Goal: Navigation & Orientation: Find specific page/section

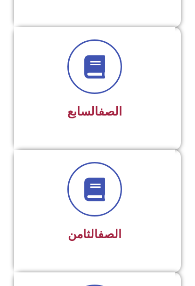
scroll to position [904, 0]
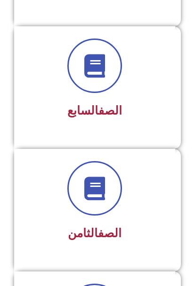
click at [125, 195] on div at bounding box center [94, 188] width 136 height 55
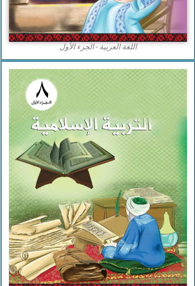
scroll to position [349, 0]
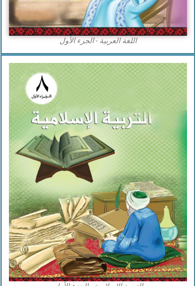
click at [159, 189] on img at bounding box center [97, 172] width 178 height 218
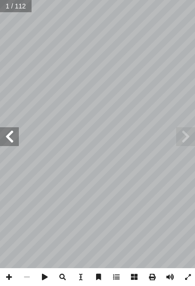
click at [9, 135] on span at bounding box center [9, 136] width 19 height 19
click at [9, 137] on span at bounding box center [9, 136] width 19 height 19
click at [7, 135] on span at bounding box center [9, 136] width 19 height 19
click at [7, 134] on span at bounding box center [9, 136] width 19 height 19
click at [8, 138] on span at bounding box center [9, 136] width 19 height 19
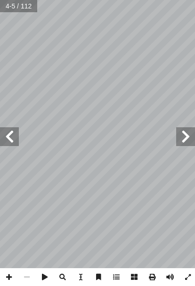
click at [12, 131] on span at bounding box center [9, 136] width 19 height 19
click at [6, 129] on span at bounding box center [9, 136] width 19 height 19
click at [11, 137] on span at bounding box center [9, 136] width 19 height 19
click at [17, 133] on span at bounding box center [9, 136] width 19 height 19
click at [15, 132] on span at bounding box center [9, 136] width 19 height 19
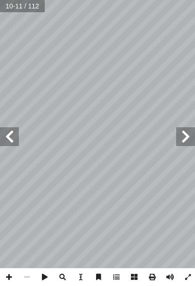
click at [16, 132] on span at bounding box center [9, 136] width 19 height 19
click at [187, 131] on span at bounding box center [185, 136] width 19 height 19
click at [185, 137] on span at bounding box center [185, 136] width 19 height 19
click at [178, 140] on span at bounding box center [185, 136] width 19 height 19
click at [186, 135] on span at bounding box center [185, 136] width 19 height 19
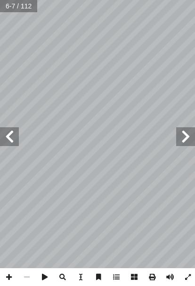
click at [183, 132] on span at bounding box center [185, 136] width 19 height 19
click at [189, 132] on span at bounding box center [185, 136] width 19 height 19
click at [180, 132] on span at bounding box center [185, 136] width 19 height 19
click at [188, 137] on span at bounding box center [185, 136] width 19 height 19
click at [179, 139] on span at bounding box center [185, 136] width 19 height 19
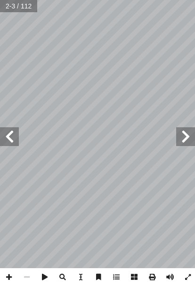
click at [182, 134] on span at bounding box center [185, 136] width 19 height 19
click at [15, 135] on span at bounding box center [9, 136] width 19 height 19
click at [9, 139] on span at bounding box center [9, 136] width 19 height 19
click at [15, 136] on span at bounding box center [9, 136] width 19 height 19
click at [10, 136] on span at bounding box center [9, 136] width 19 height 19
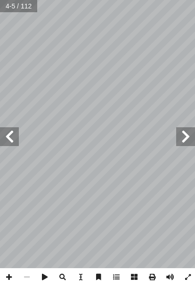
click at [18, 137] on span at bounding box center [9, 136] width 19 height 19
